Goal: Transaction & Acquisition: Purchase product/service

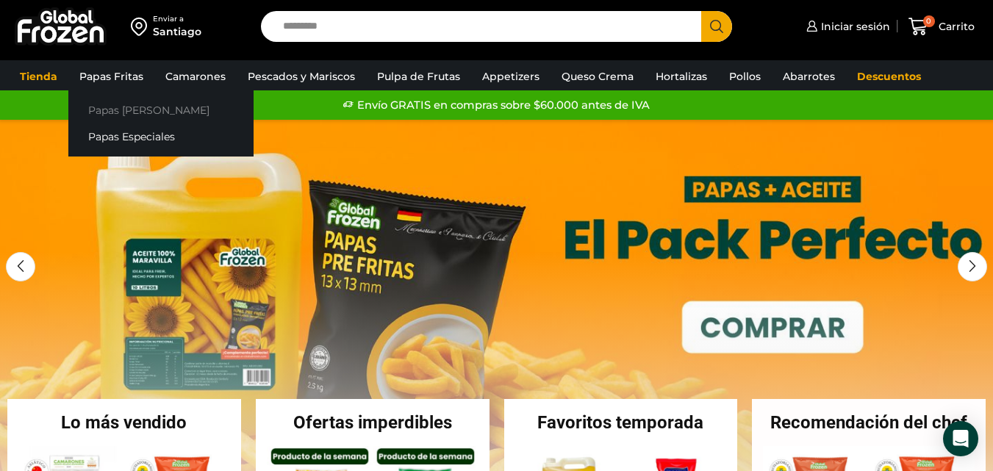
click at [118, 110] on link "Papas [PERSON_NAME]" at bounding box center [160, 109] width 185 height 27
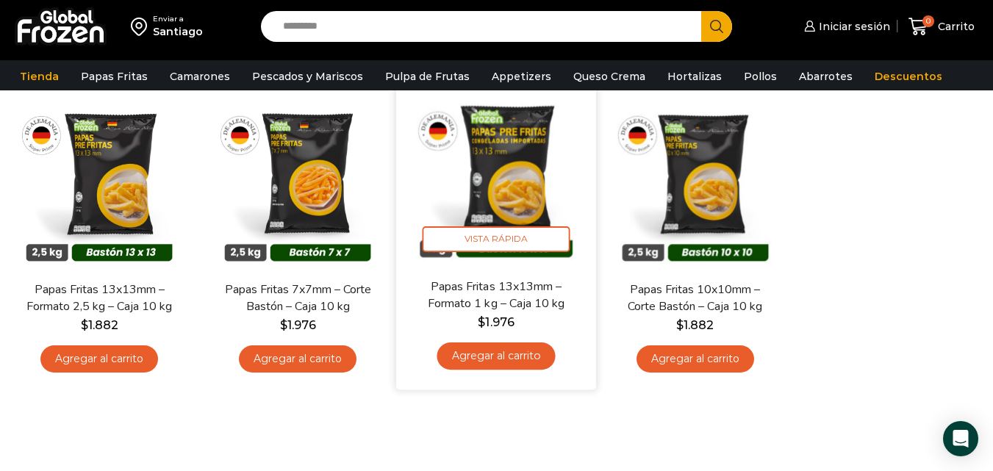
scroll to position [147, 0]
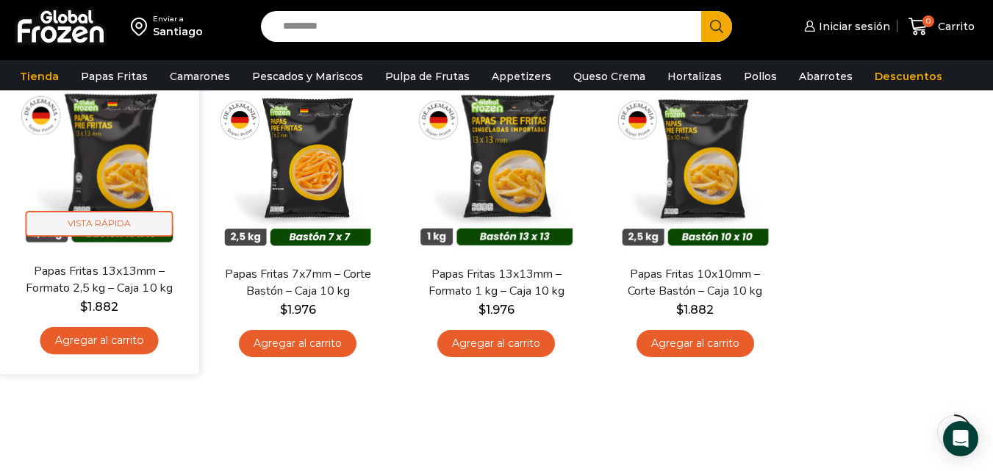
click at [121, 224] on span "Vista Rápida" at bounding box center [100, 224] width 148 height 26
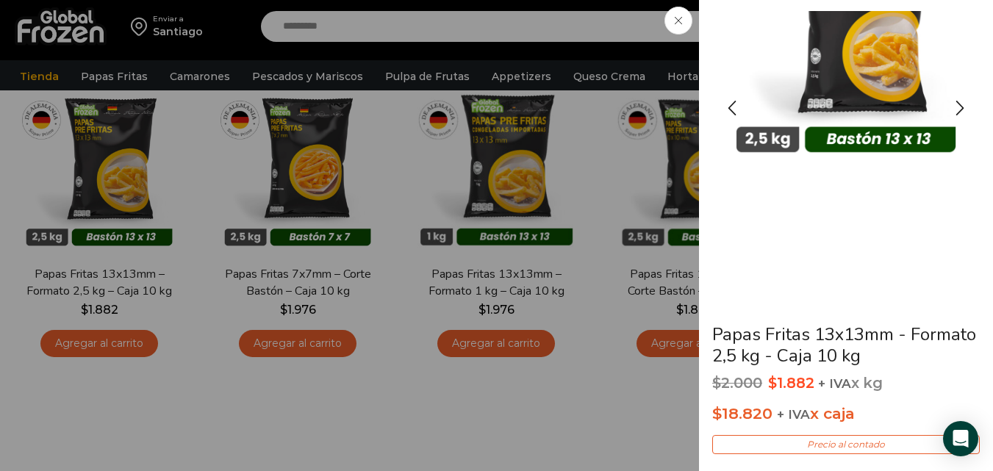
scroll to position [0, 0]
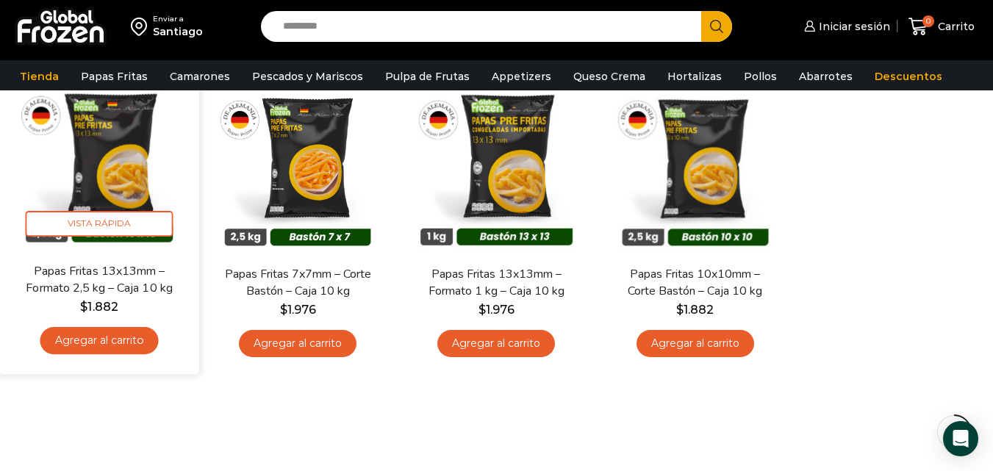
click at [124, 342] on link "Agregar al carrito" at bounding box center [99, 340] width 118 height 27
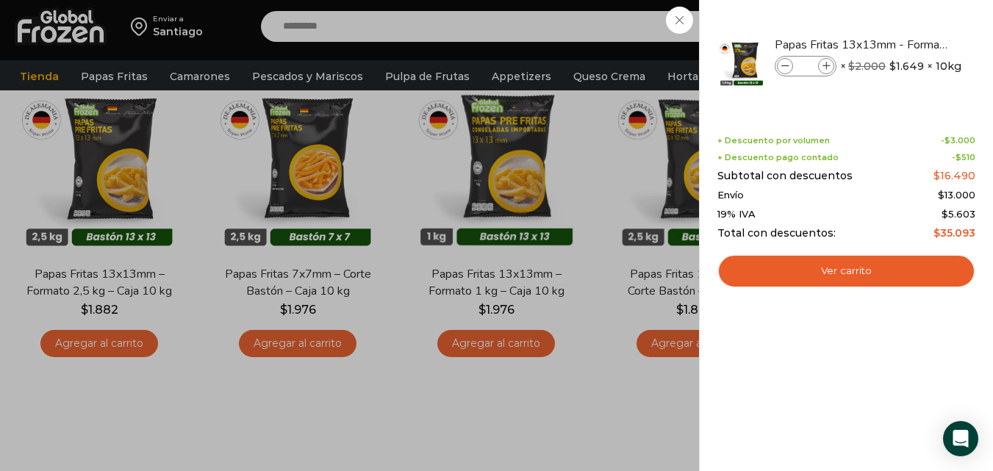
click at [905, 44] on div "1 Carrito 1 1 Shopping Cart *" at bounding box center [942, 27] width 74 height 35
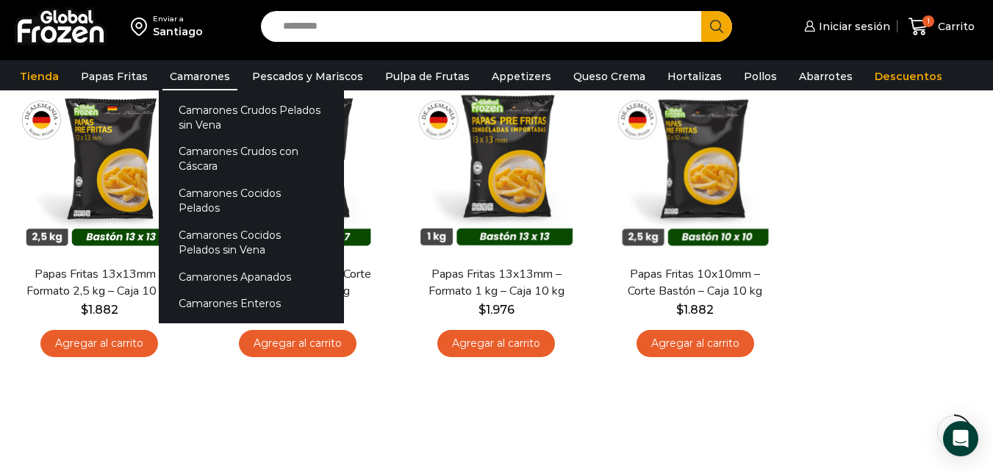
click at [192, 75] on link "Camarones" at bounding box center [199, 76] width 75 height 28
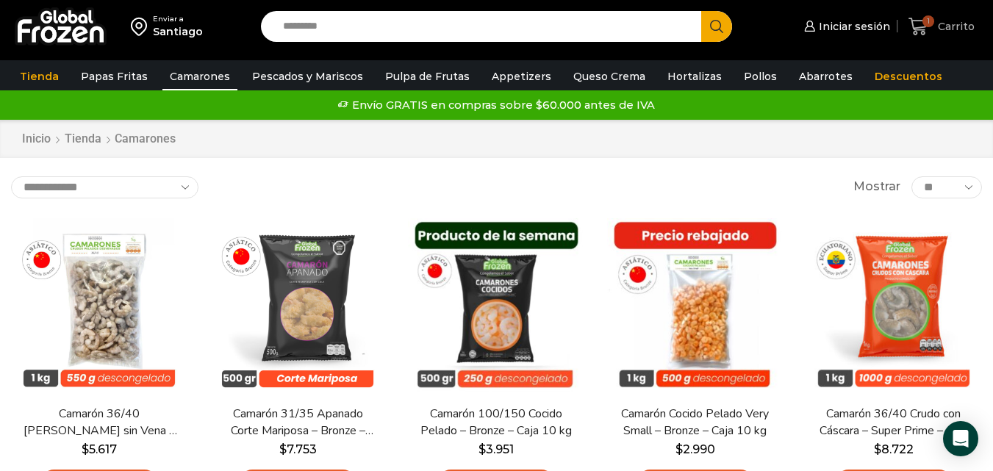
click at [924, 29] on icon at bounding box center [919, 27] width 20 height 20
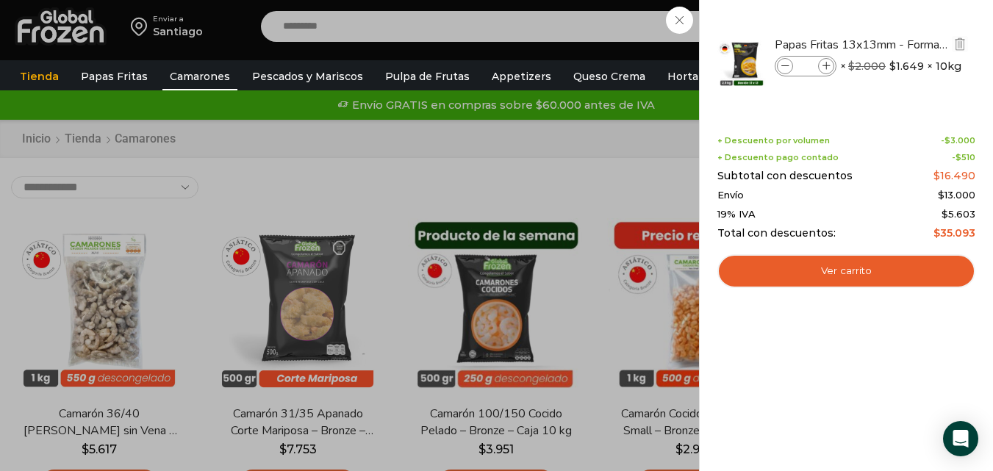
click at [826, 68] on icon at bounding box center [827, 66] width 8 height 8
type input "*"
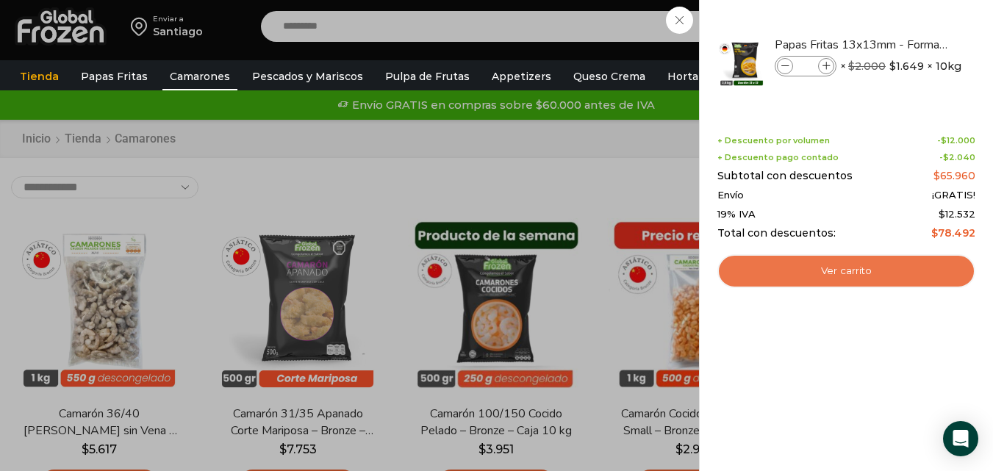
click at [863, 278] on link "Ver carrito" at bounding box center [847, 271] width 258 height 34
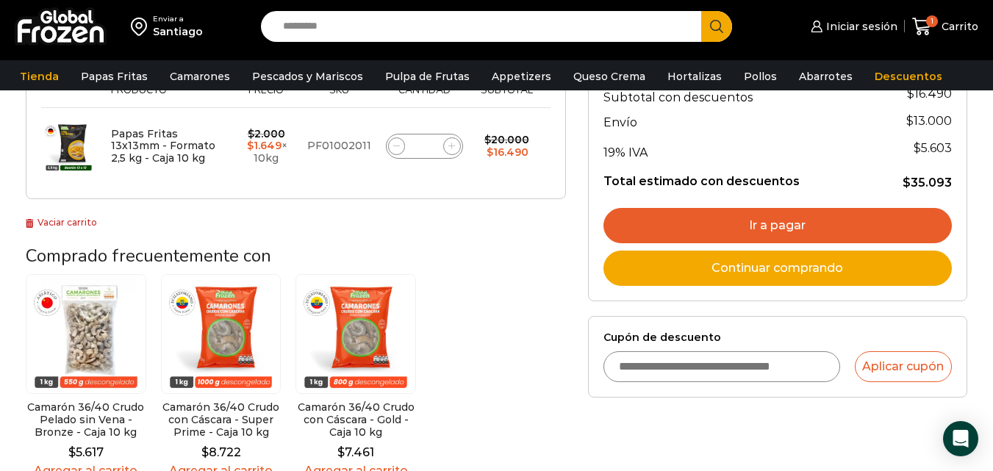
scroll to position [147, 0]
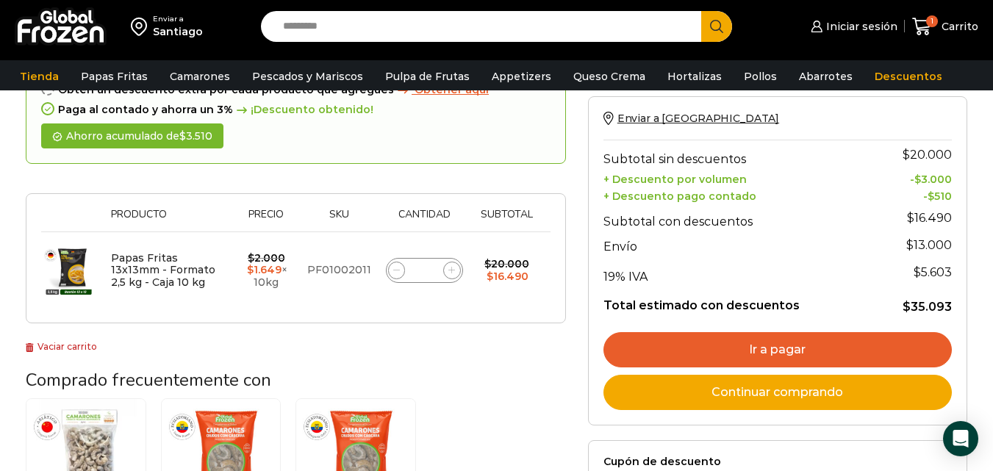
click at [824, 346] on link "Ir a pagar" at bounding box center [778, 349] width 349 height 35
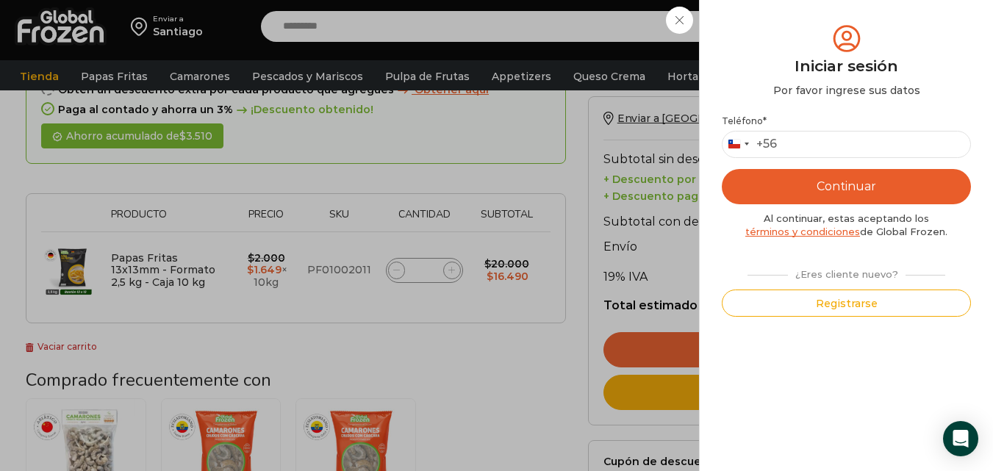
click at [807, 41] on div "Iniciar sesión Mi cuenta Login Register Iniciar sesión Por favor ingrese sus da…" at bounding box center [852, 26] width 90 height 29
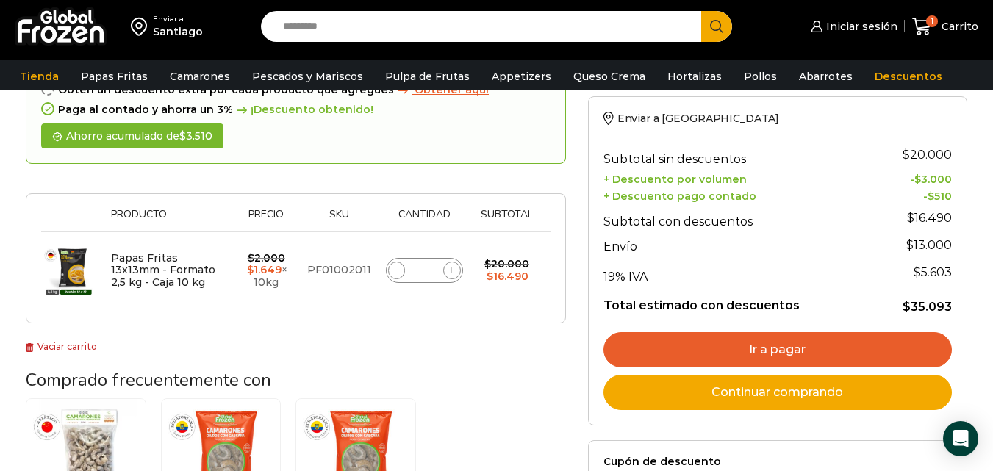
click at [448, 270] on icon at bounding box center [451, 270] width 7 height 7
type input "*"
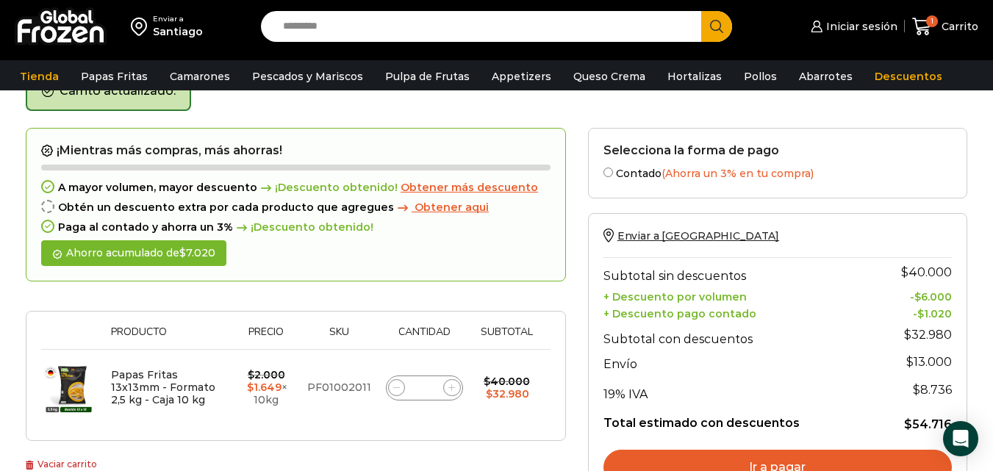
scroll to position [83, 0]
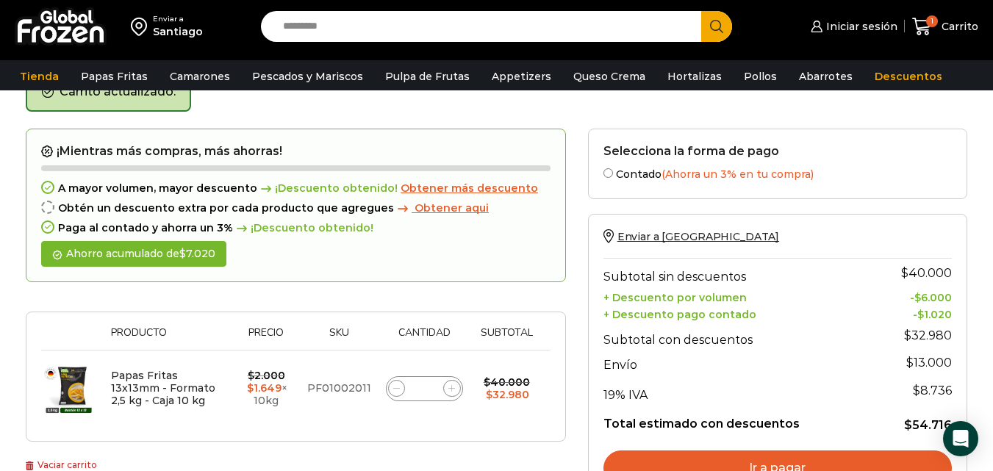
click at [447, 391] on span at bounding box center [452, 389] width 18 height 18
type input "*"
click at [455, 385] on icon at bounding box center [451, 388] width 7 height 7
type input "*"
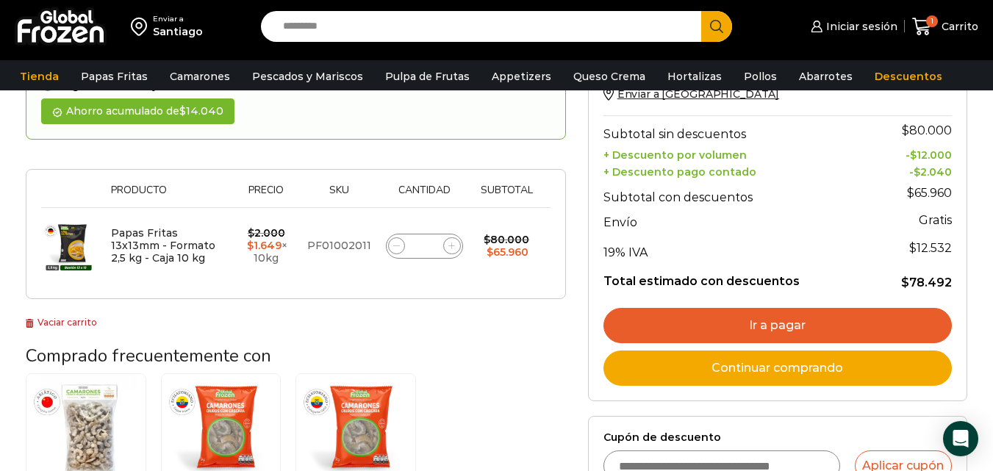
scroll to position [230, 0]
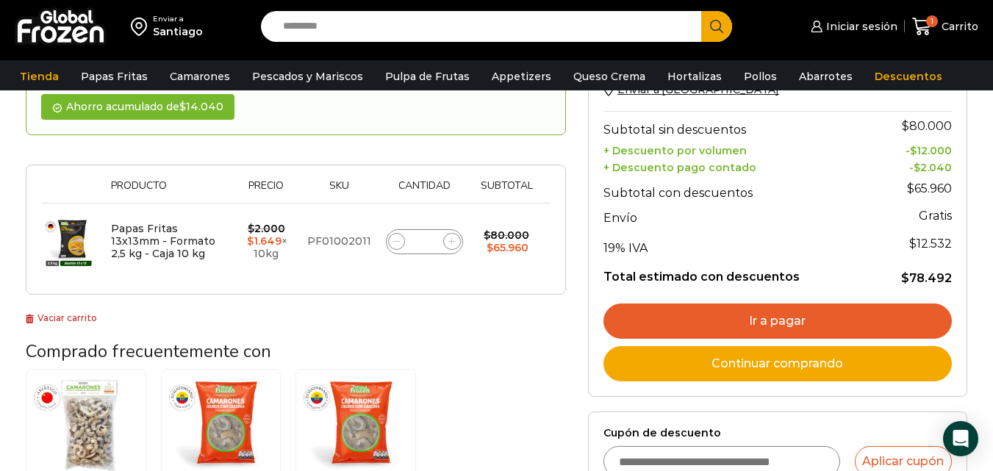
click at [790, 320] on link "Ir a pagar" at bounding box center [778, 321] width 349 height 35
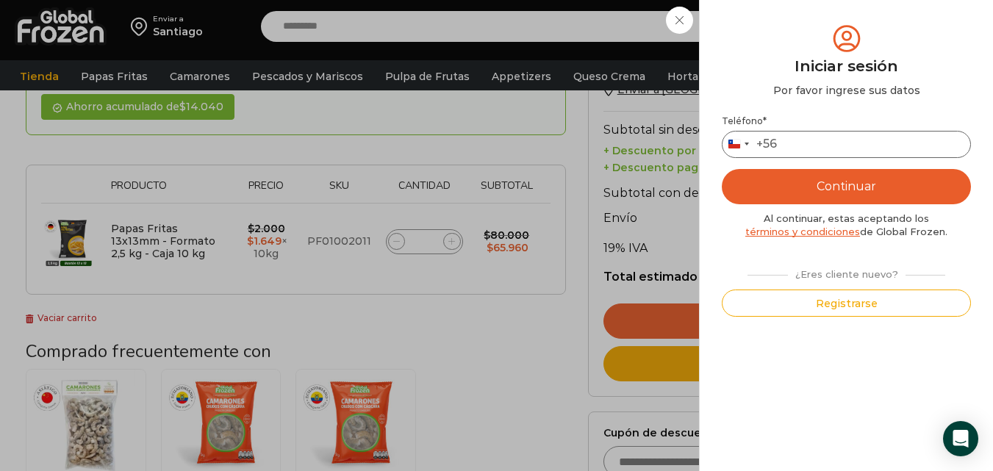
click at [850, 138] on input "Teléfono *" at bounding box center [846, 144] width 249 height 27
type input "*********"
click at [782, 191] on button "Continuar" at bounding box center [846, 186] width 249 height 35
